Goal: Information Seeking & Learning: Understand process/instructions

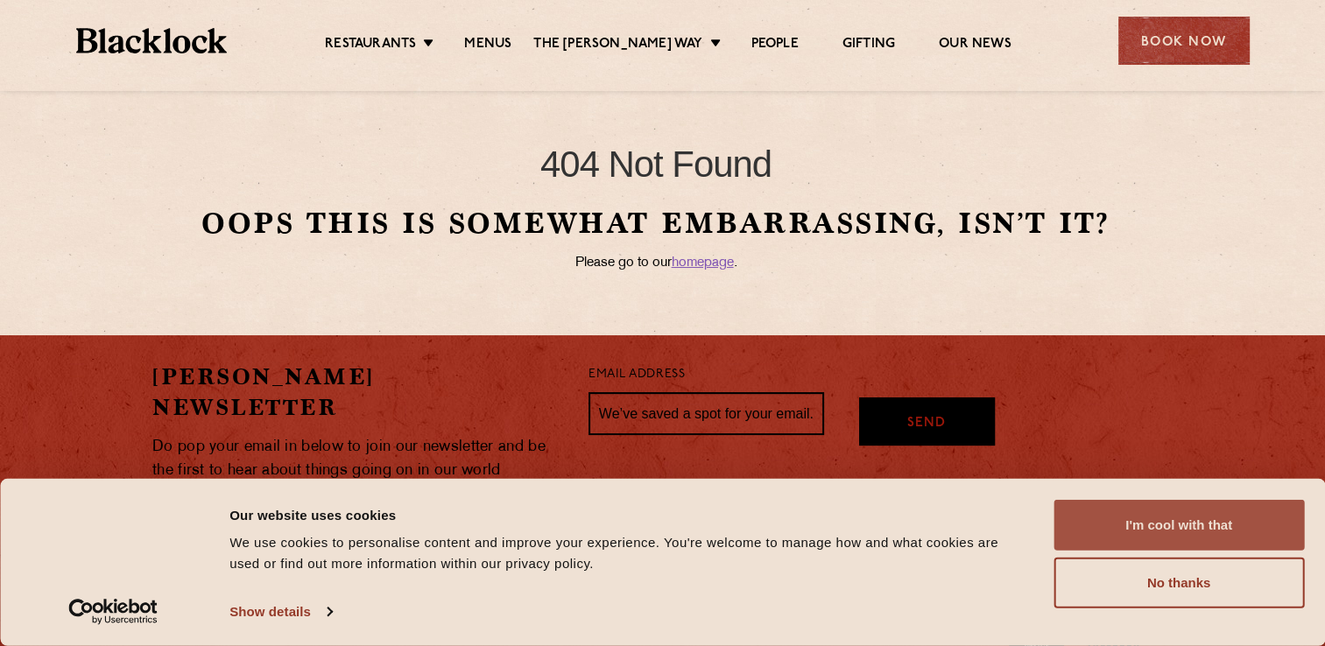
click at [1185, 527] on button "I'm cool with that" at bounding box center [1179, 525] width 251 height 51
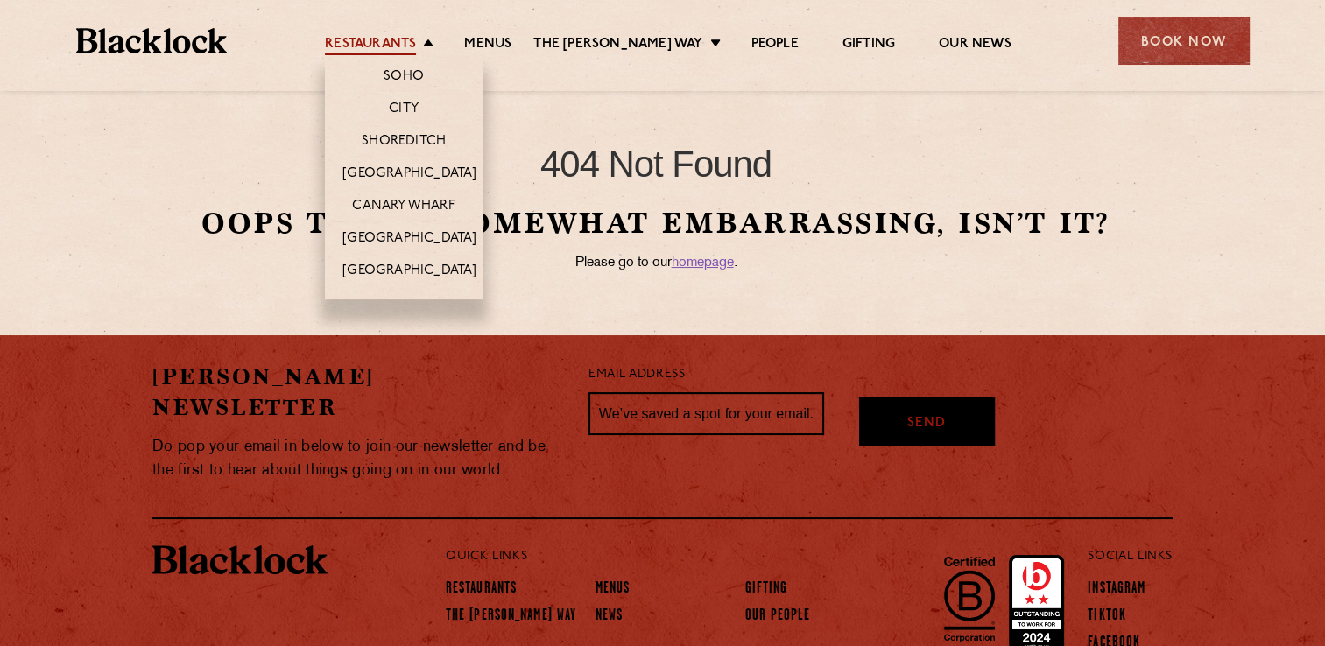
click at [379, 41] on link "Restaurants" at bounding box center [370, 45] width 91 height 19
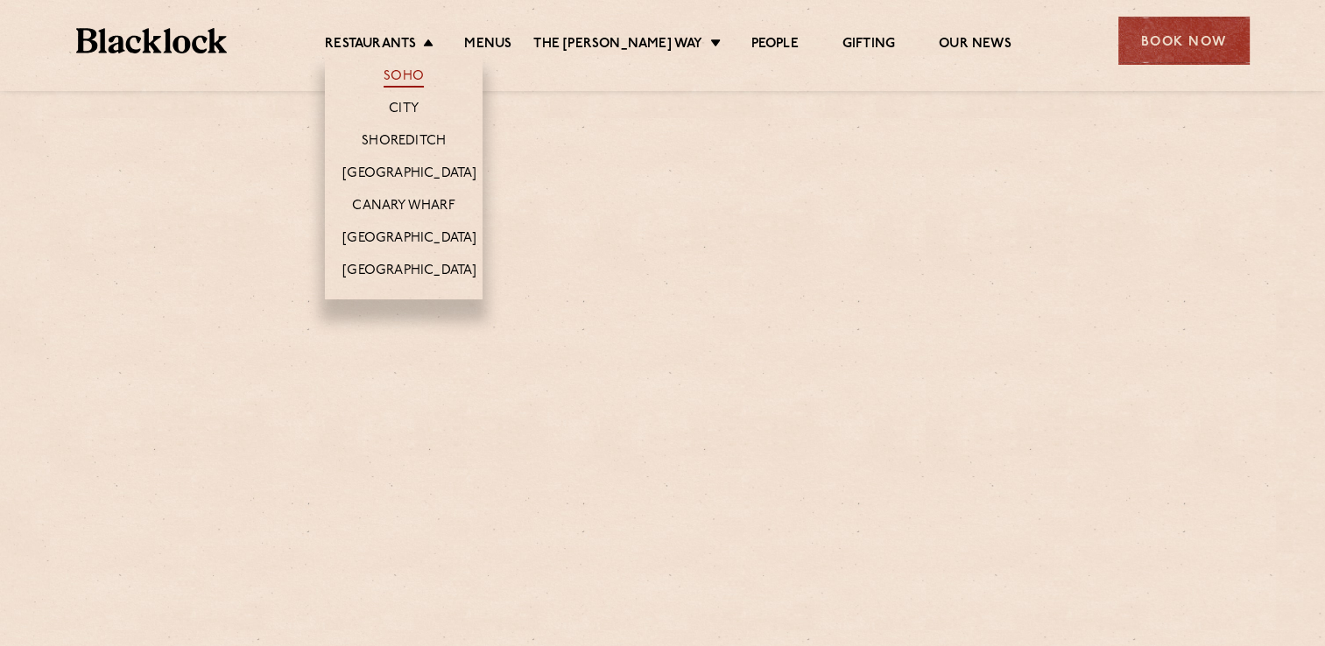
click at [411, 76] on link "Soho" at bounding box center [404, 77] width 40 height 19
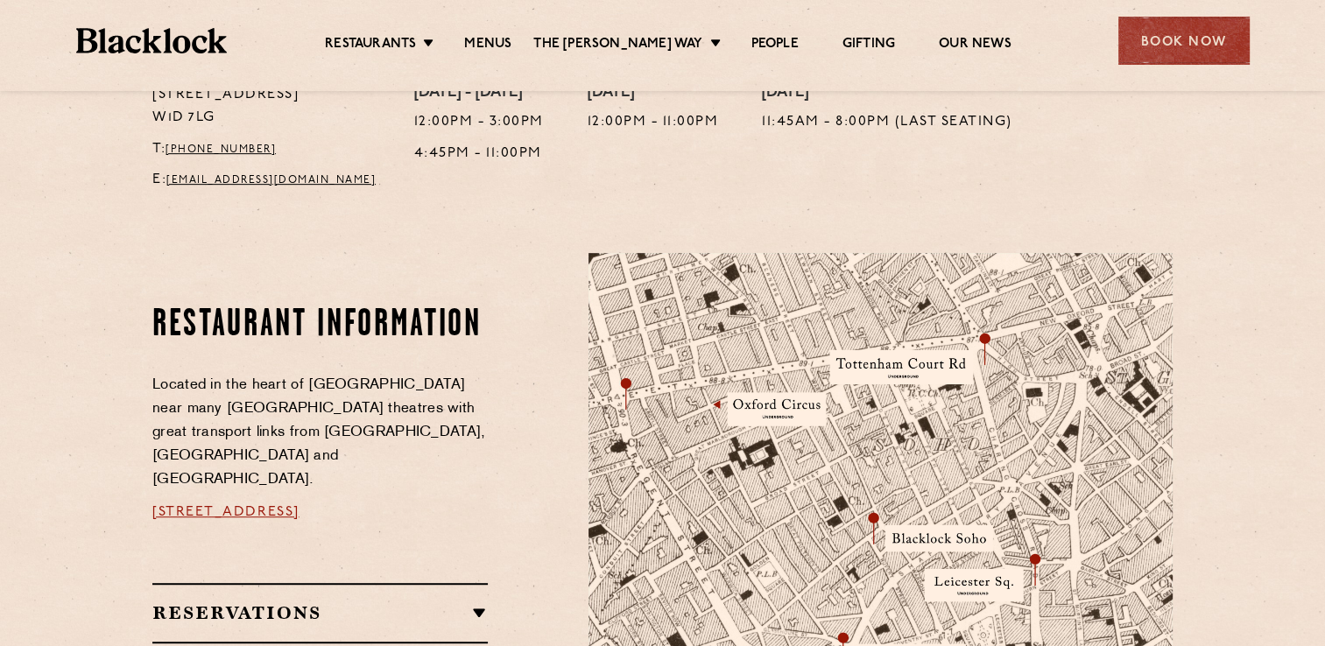
scroll to position [759, 0]
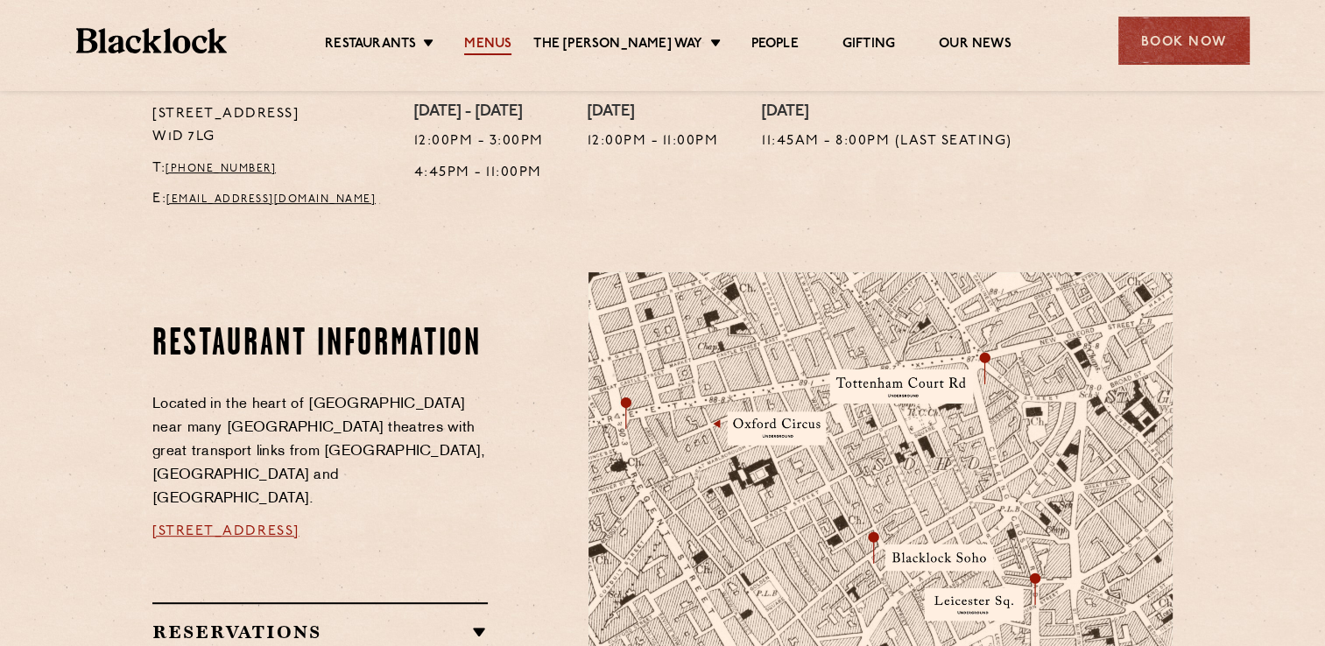
click at [503, 46] on link "Menus" at bounding box center [487, 45] width 47 height 19
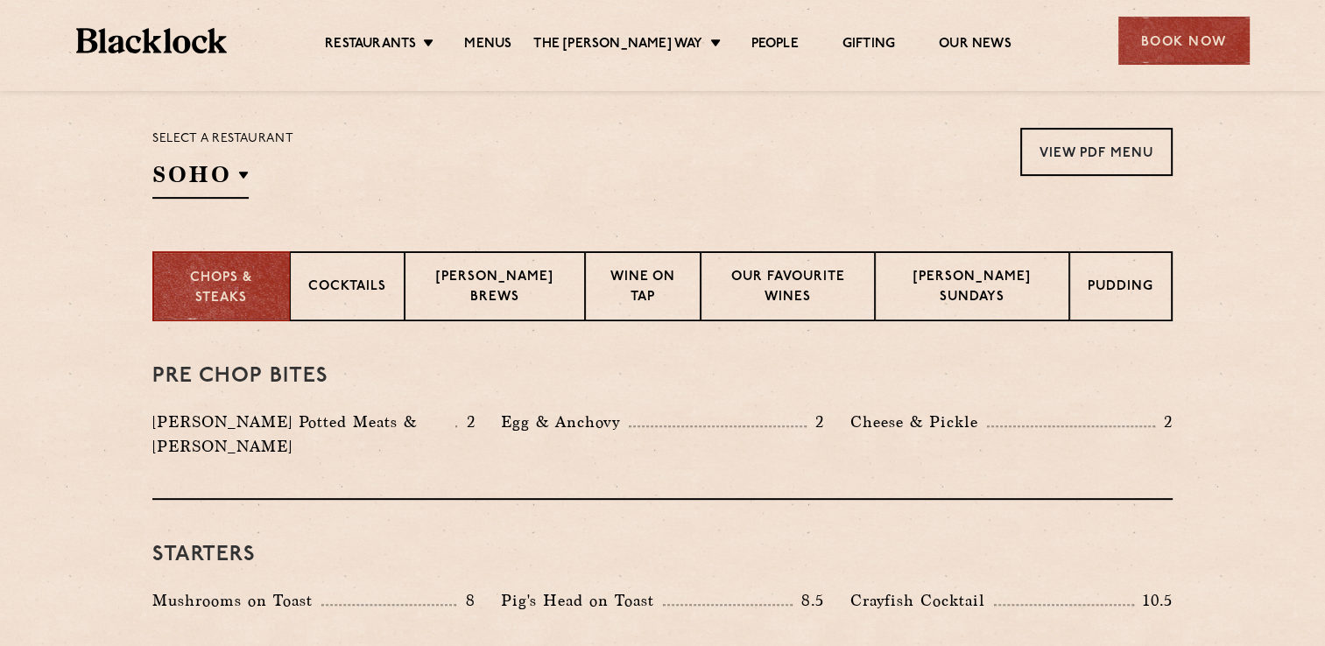
scroll to position [526, 0]
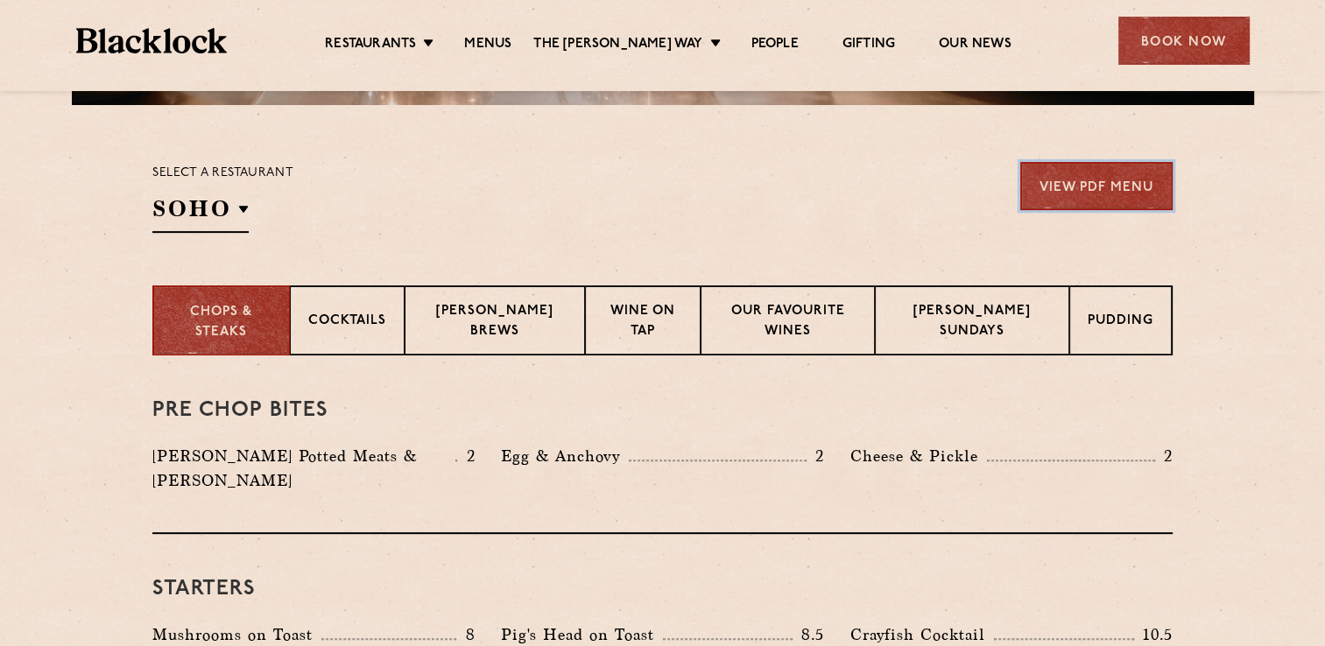
click at [1079, 180] on link "View PDF Menu" at bounding box center [1096, 186] width 152 height 48
